Goal: Answer question/provide support

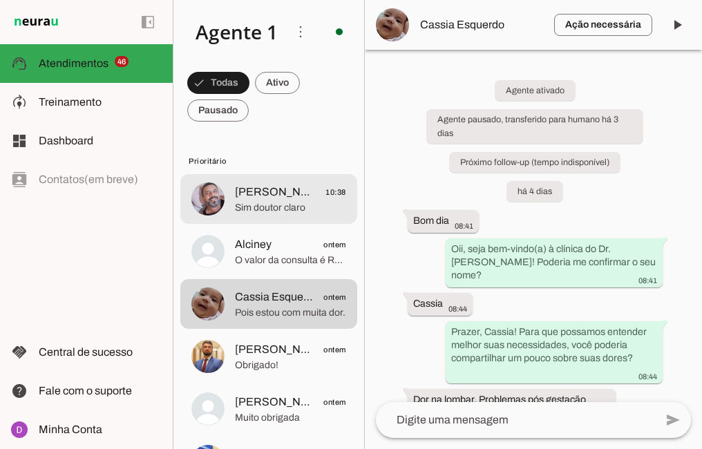
click at [271, 201] on span "Sim doutor claro" at bounding box center [290, 208] width 111 height 14
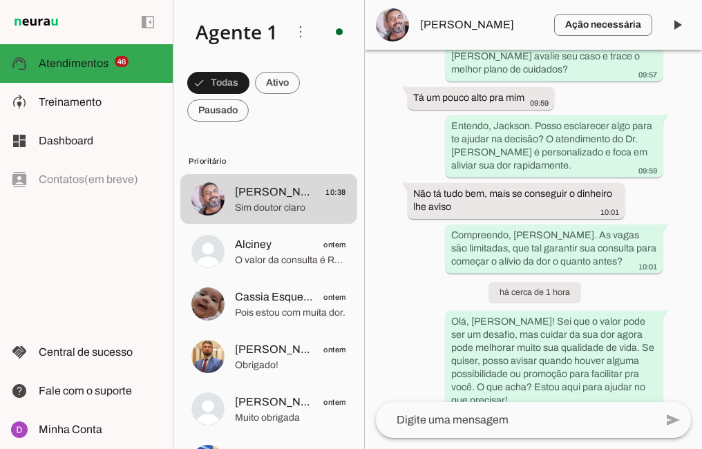
scroll to position [3093, 0]
